Goal: Transaction & Acquisition: Obtain resource

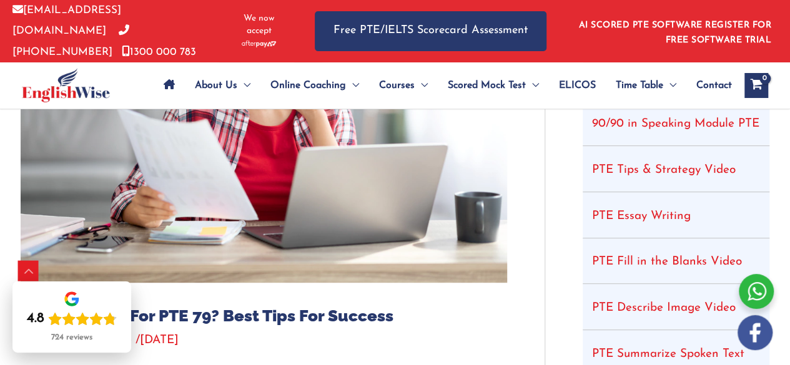
scroll to position [240, 0]
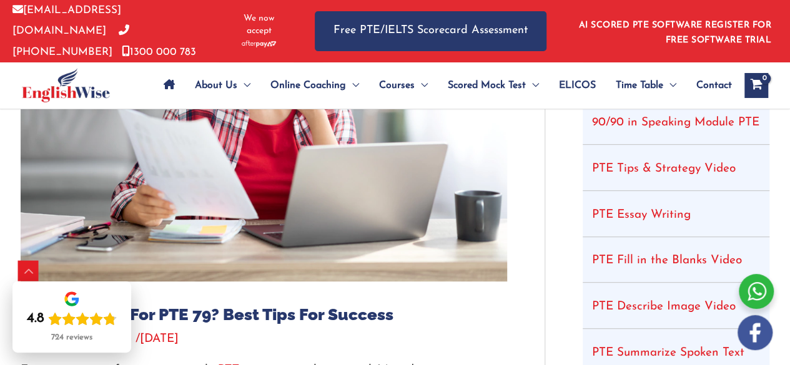
click at [648, 209] on link "PTE Essay Writing" at bounding box center [641, 215] width 99 height 12
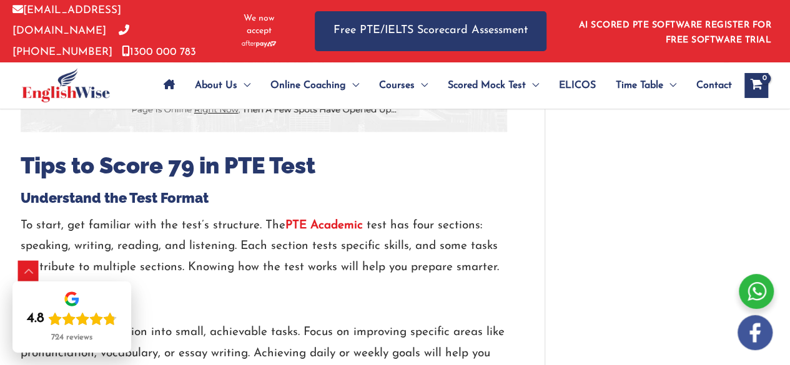
scroll to position [1286, 0]
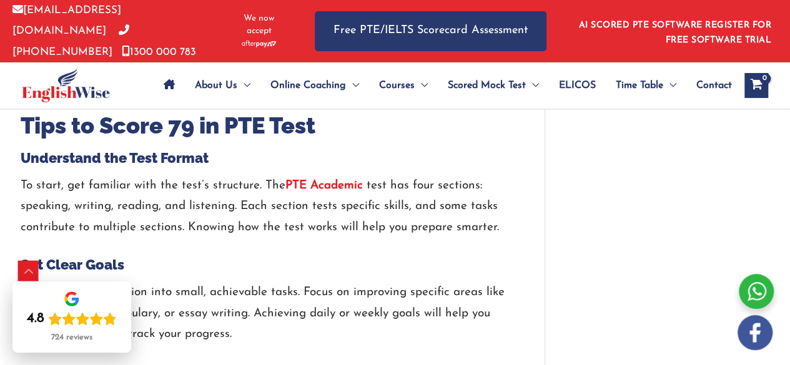
click at [316, 180] on strong "PTE Academic" at bounding box center [323, 186] width 77 height 12
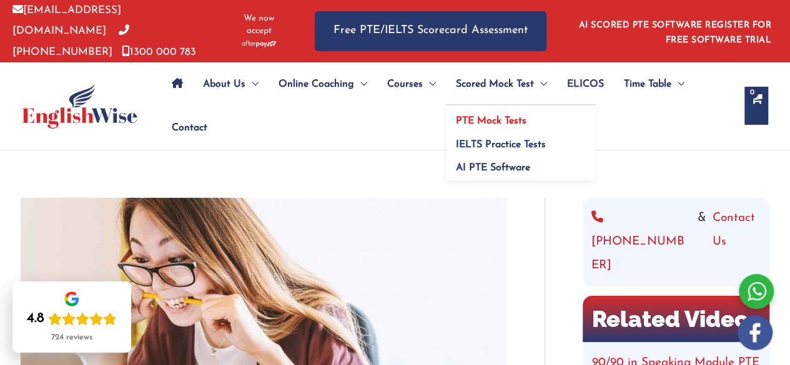
click at [485, 117] on span "PTE Mock Tests" at bounding box center [491, 121] width 71 height 10
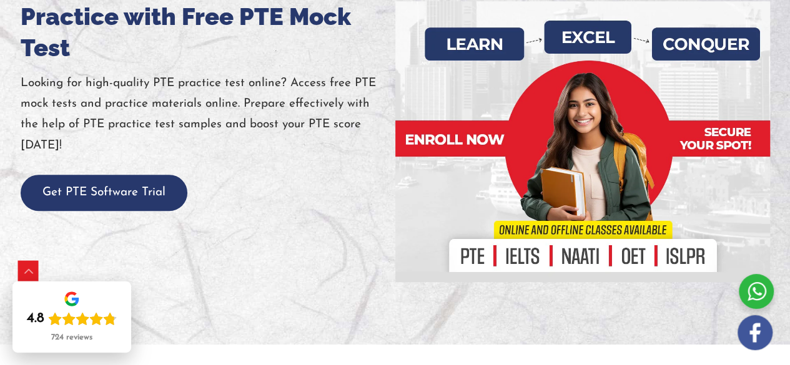
scroll to position [215, 0]
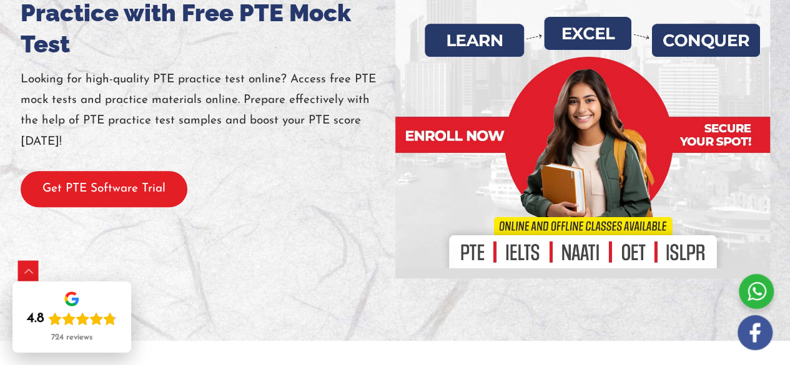
click at [31, 187] on button "Get PTE Software Trial" at bounding box center [104, 189] width 167 height 37
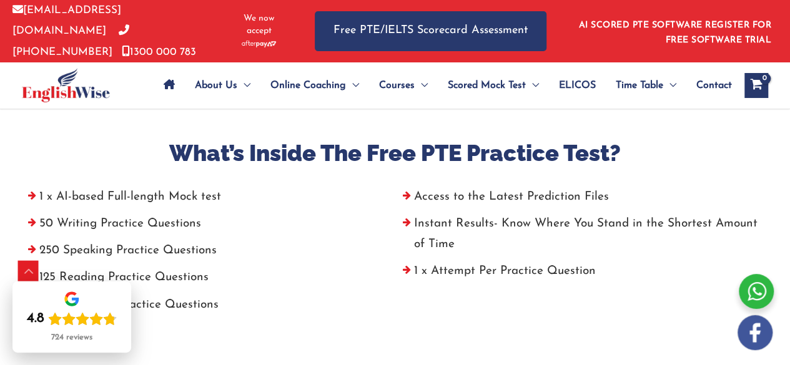
scroll to position [481, 0]
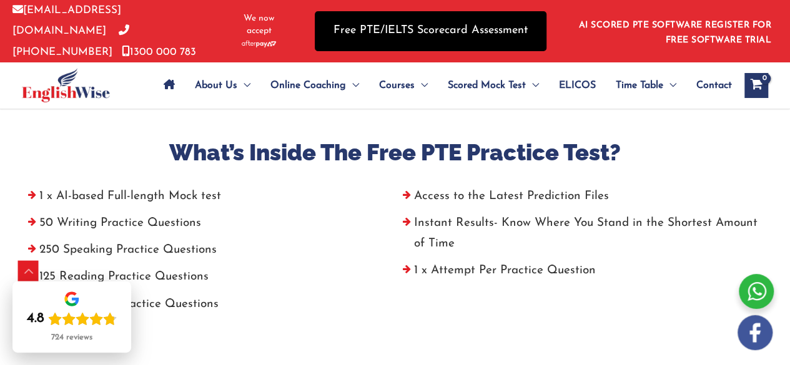
click at [445, 32] on link "Free PTE/IELTS Scorecard Assessment" at bounding box center [431, 30] width 232 height 39
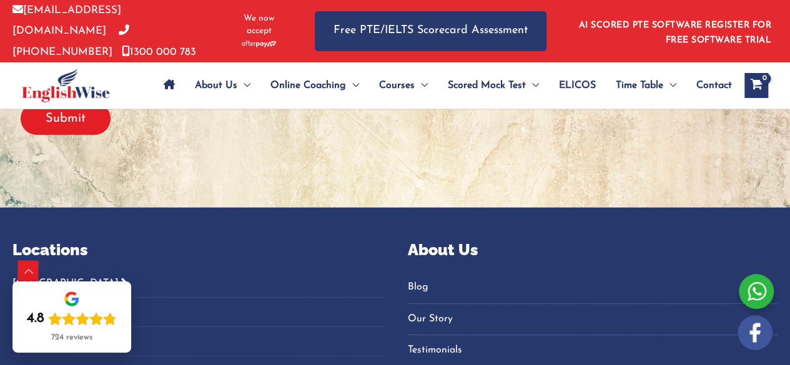
scroll to position [546, 0]
